Goal: Check status: Check status

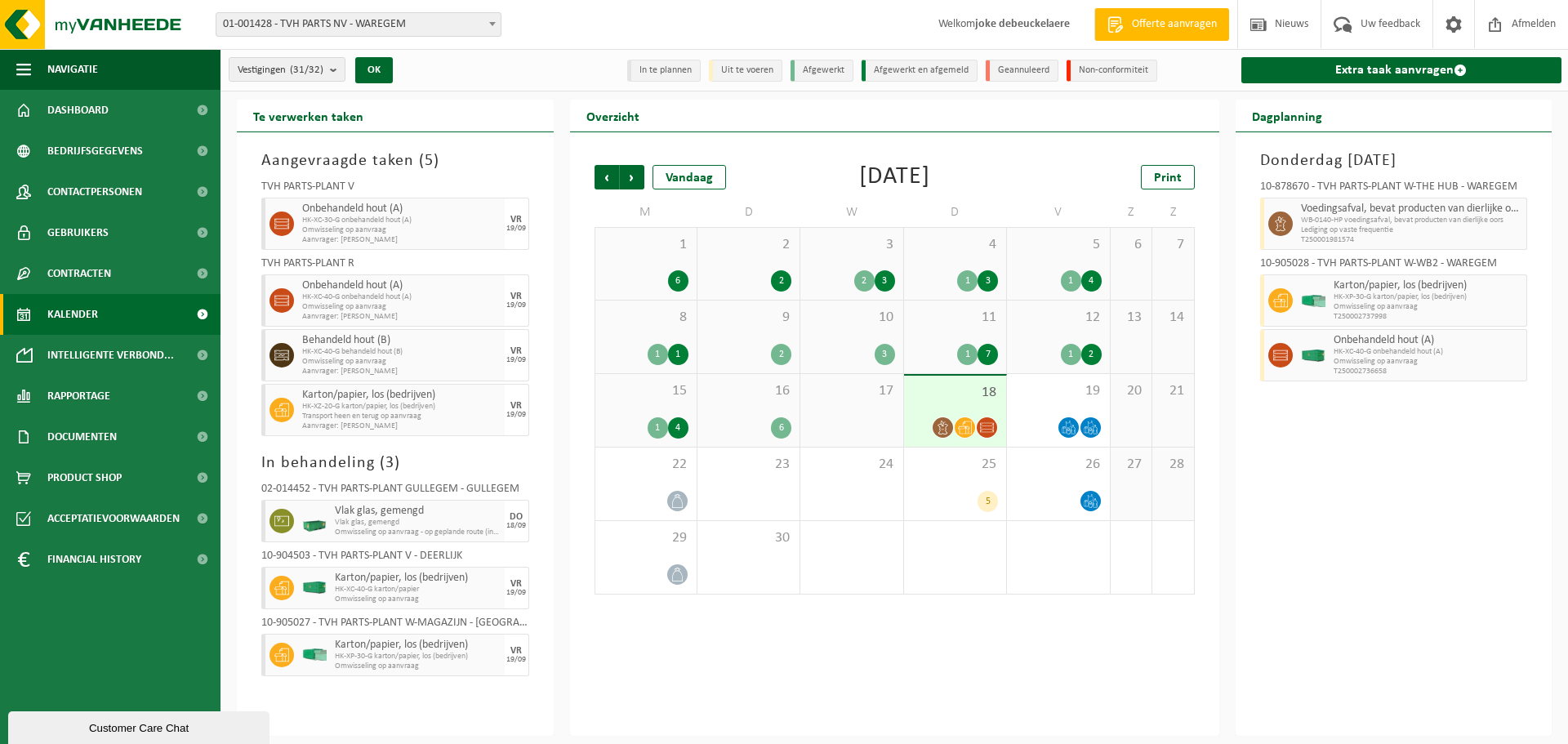
drag, startPoint x: 66, startPoint y: 318, endPoint x: 507, endPoint y: 0, distance: 543.7
click at [66, 318] on span "Kalender" at bounding box center [73, 315] width 50 height 41
click at [951, 389] on span "18" at bounding box center [955, 392] width 86 height 18
click at [1051, 398] on span "19" at bounding box center [1058, 390] width 86 height 18
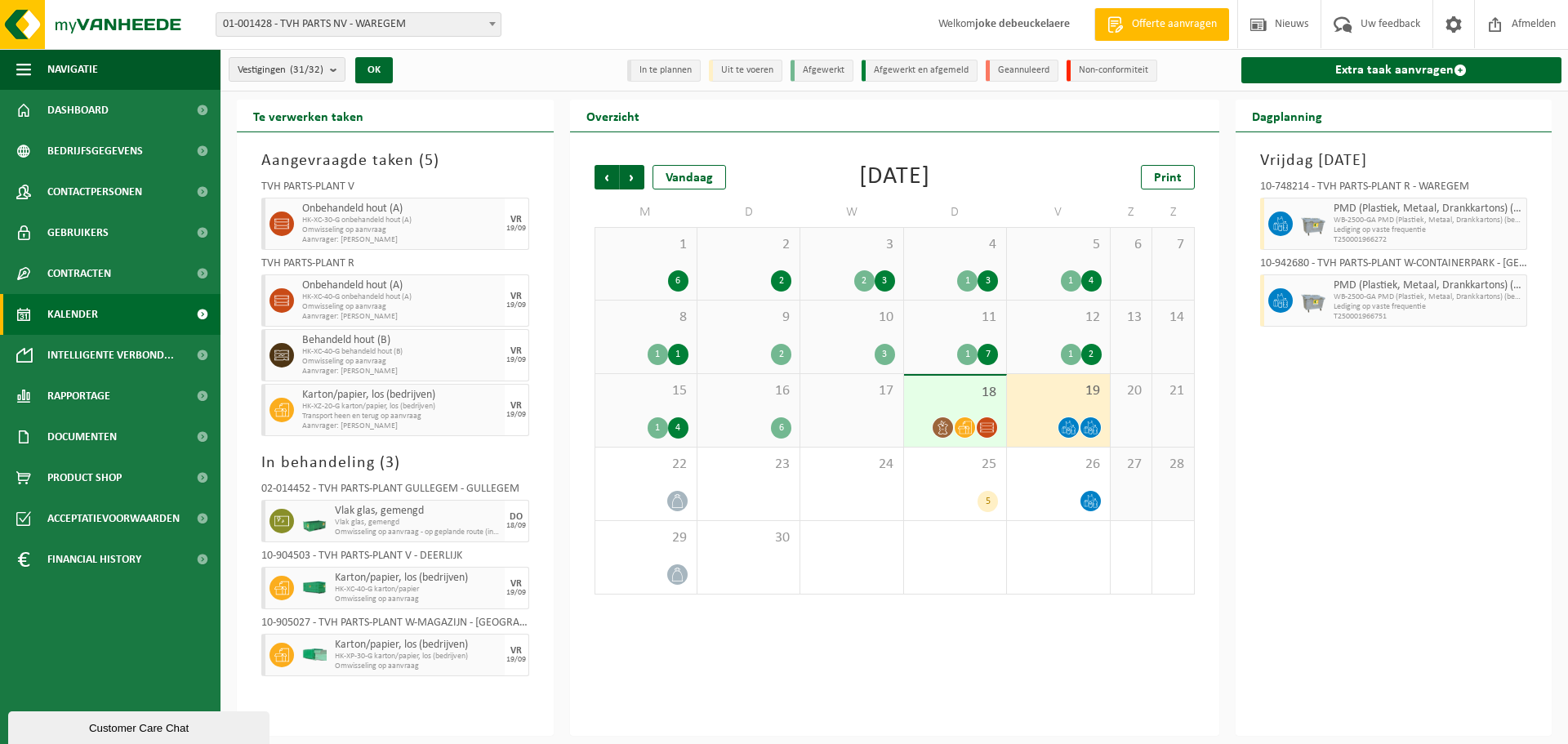
click at [960, 408] on div "18" at bounding box center [955, 411] width 102 height 71
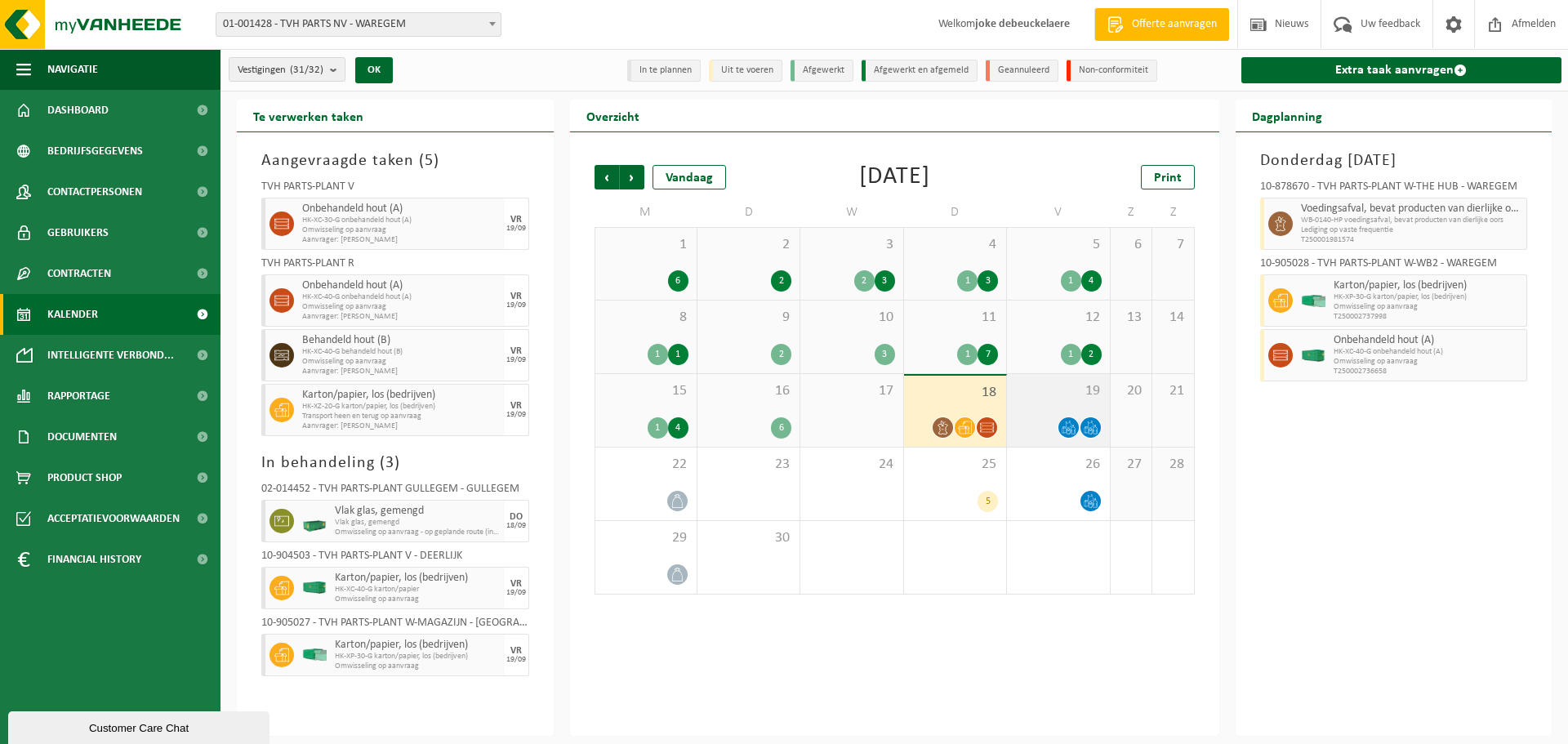
click at [1085, 387] on span "19" at bounding box center [1058, 390] width 86 height 18
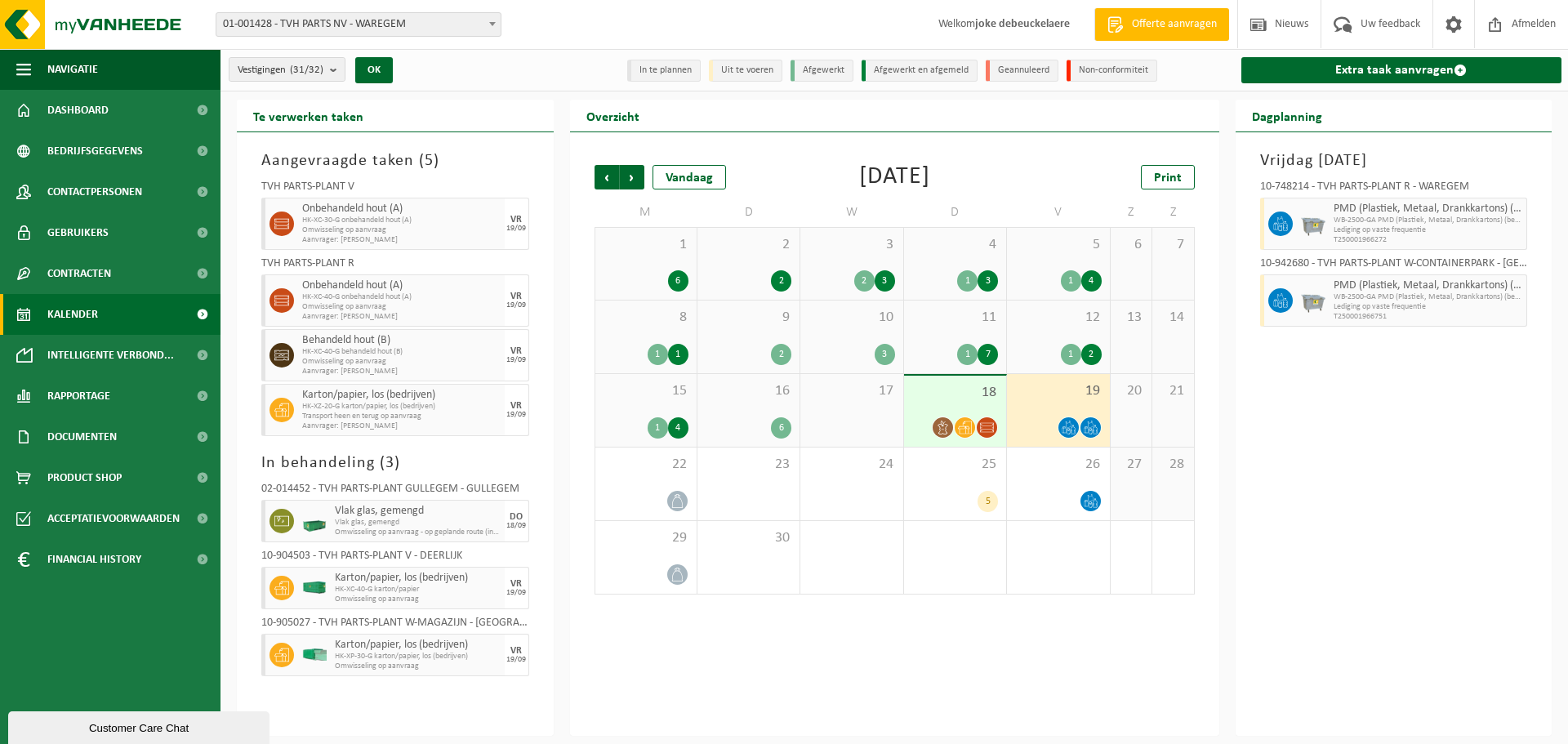
click at [964, 401] on div "18" at bounding box center [955, 411] width 102 height 71
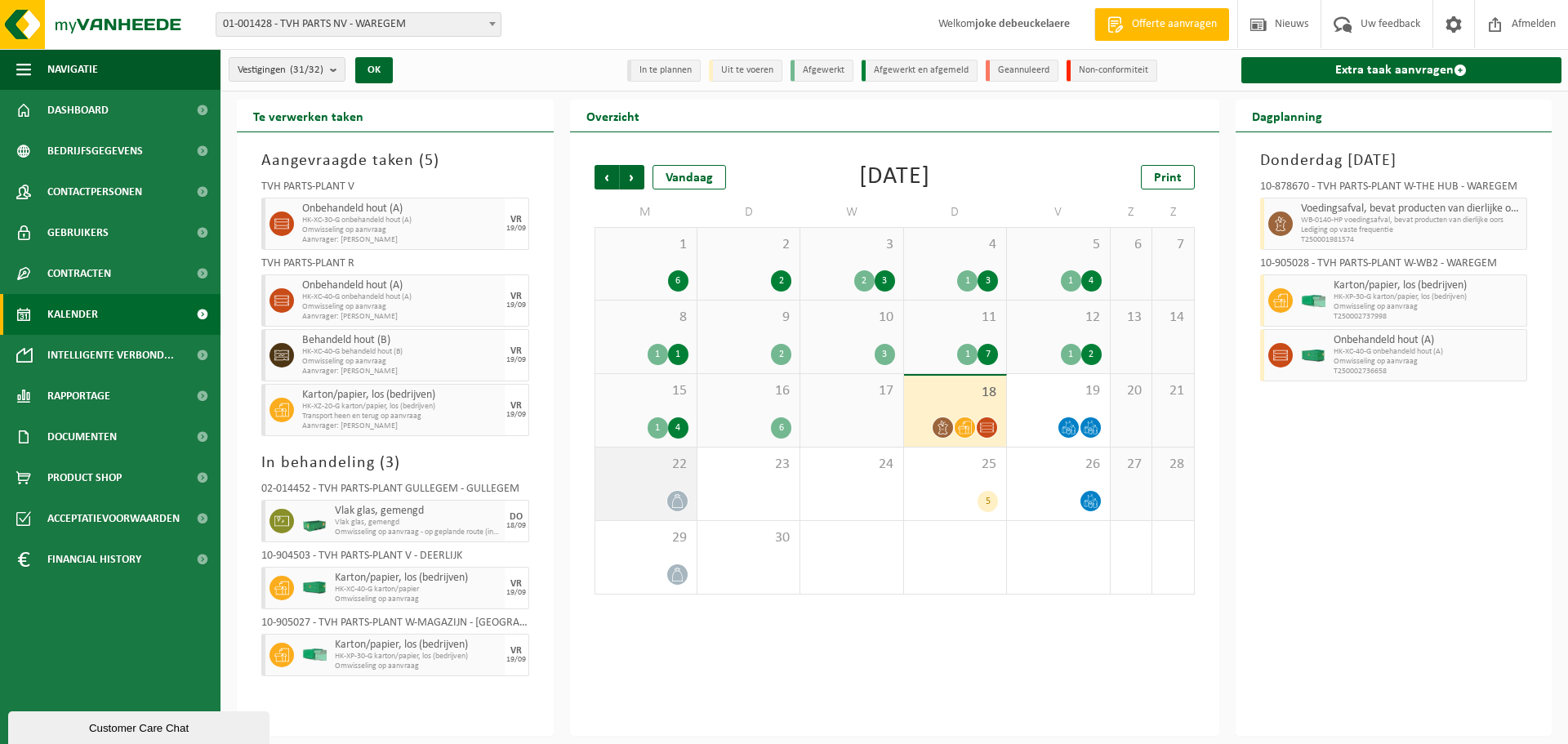
click at [647, 481] on div "22" at bounding box center [645, 484] width 101 height 73
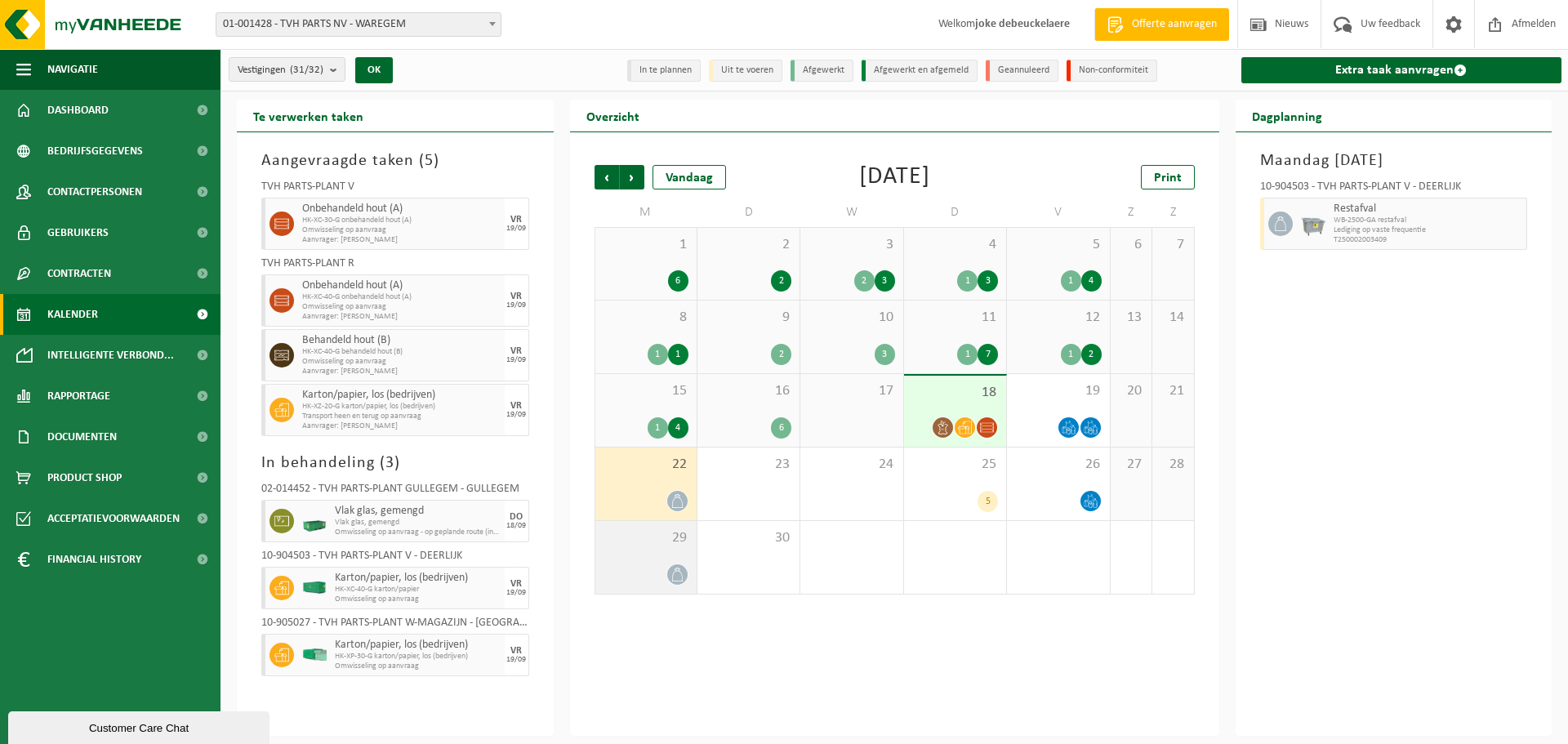
click at [629, 561] on div "29" at bounding box center [645, 557] width 101 height 73
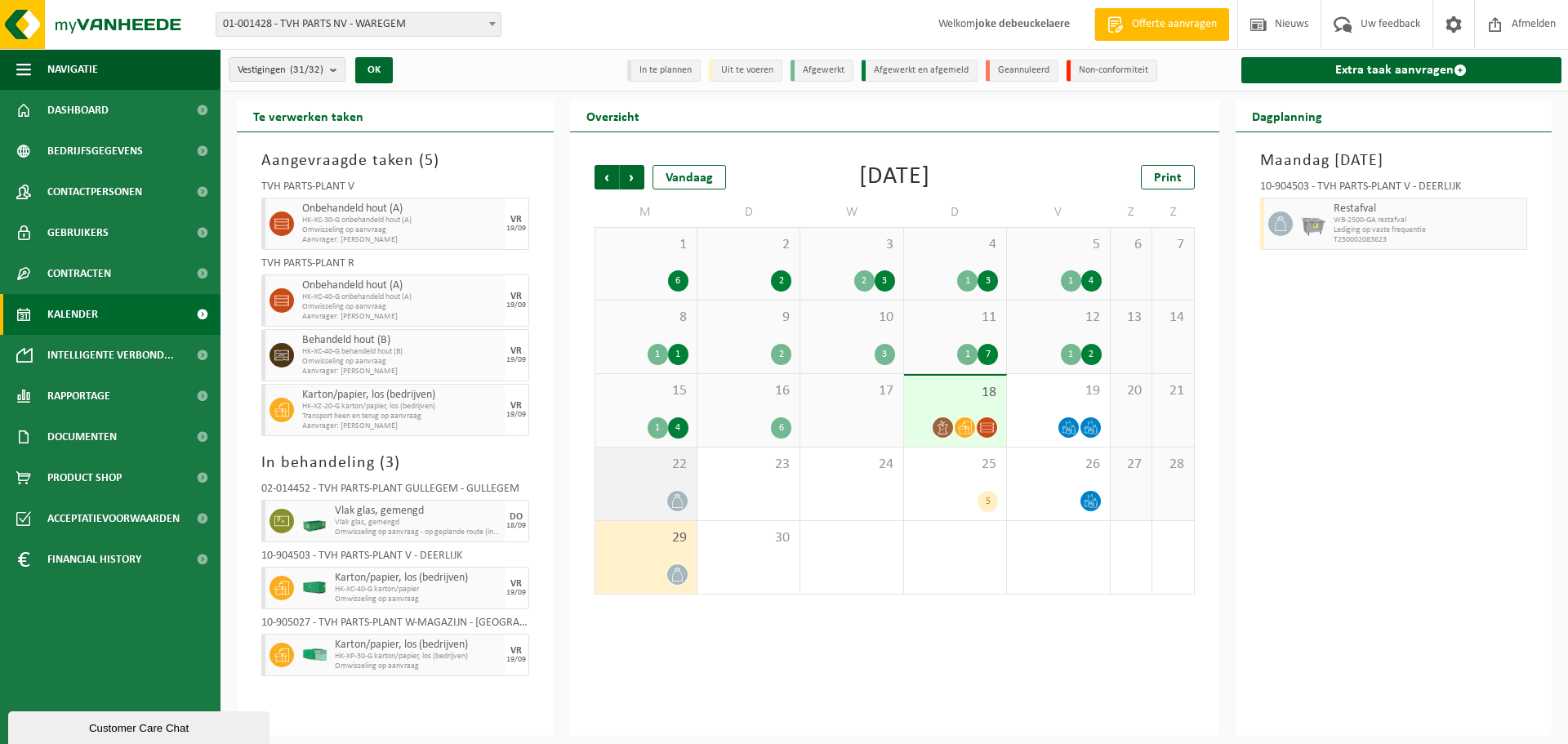
click at [629, 471] on span "22" at bounding box center [645, 464] width 85 height 18
